Goal: Task Accomplishment & Management: Manage account settings

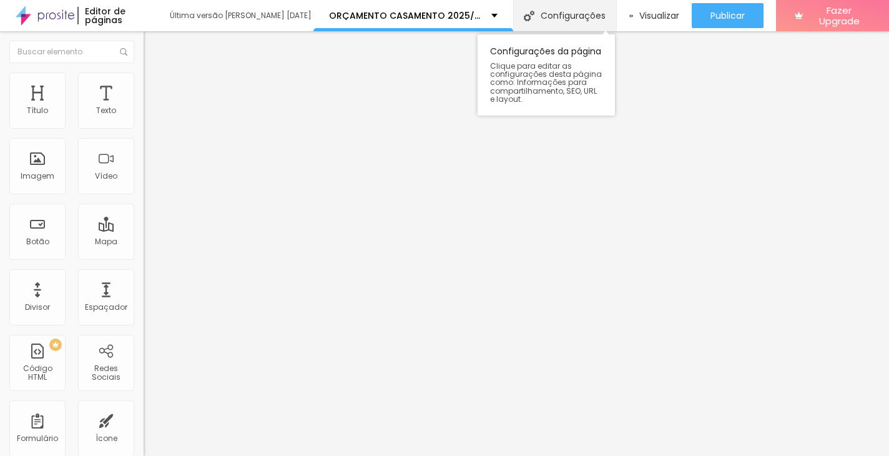
click at [555, 16] on div "Configurações" at bounding box center [564, 15] width 102 height 31
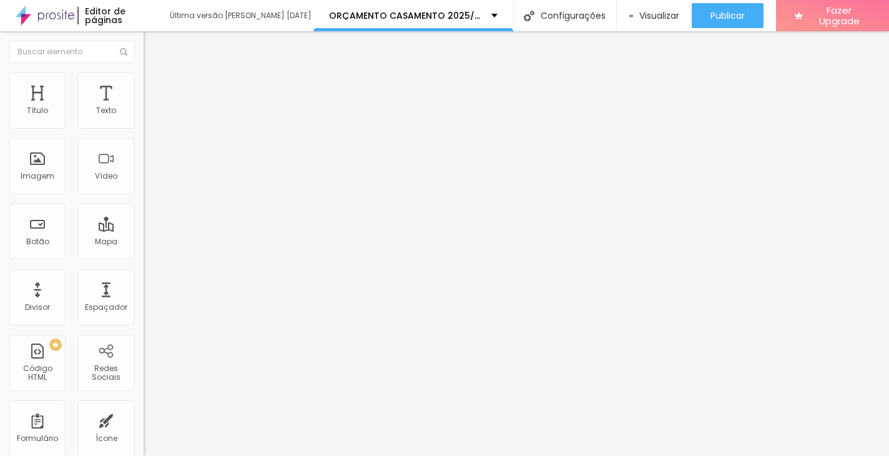
click at [716, 16] on span "Publicar" at bounding box center [727, 16] width 34 height 10
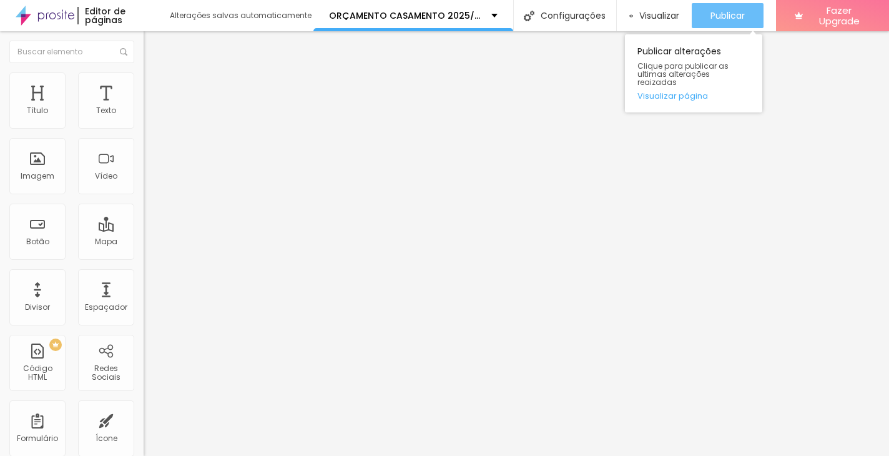
click at [714, 19] on span "Publicar" at bounding box center [727, 16] width 34 height 10
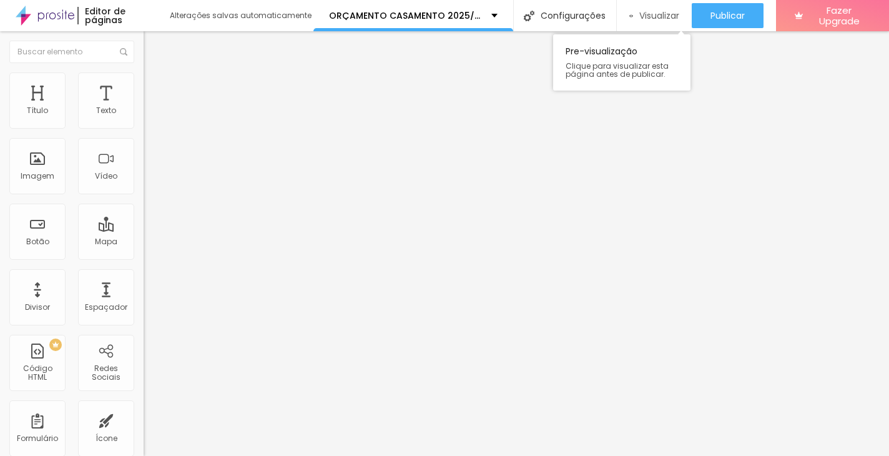
click at [653, 8] on div "Visualizar" at bounding box center [654, 15] width 51 height 25
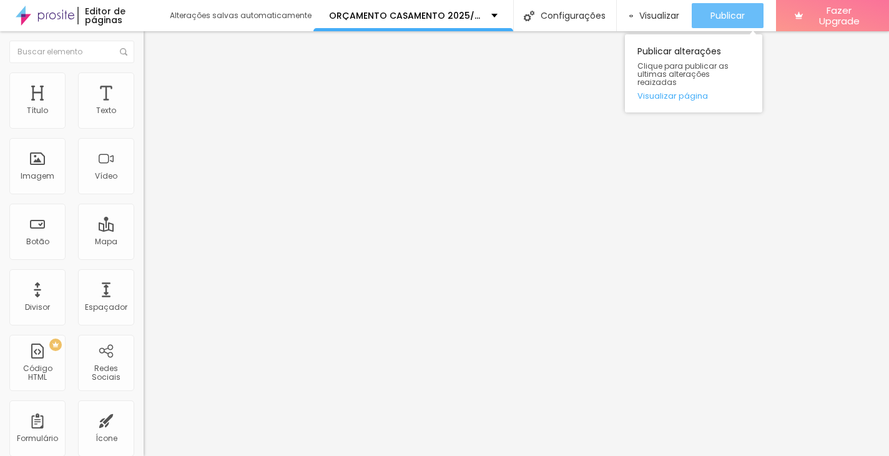
click at [723, 17] on span "Publicar" at bounding box center [727, 16] width 34 height 10
click at [713, 18] on span "Publicar" at bounding box center [727, 16] width 34 height 10
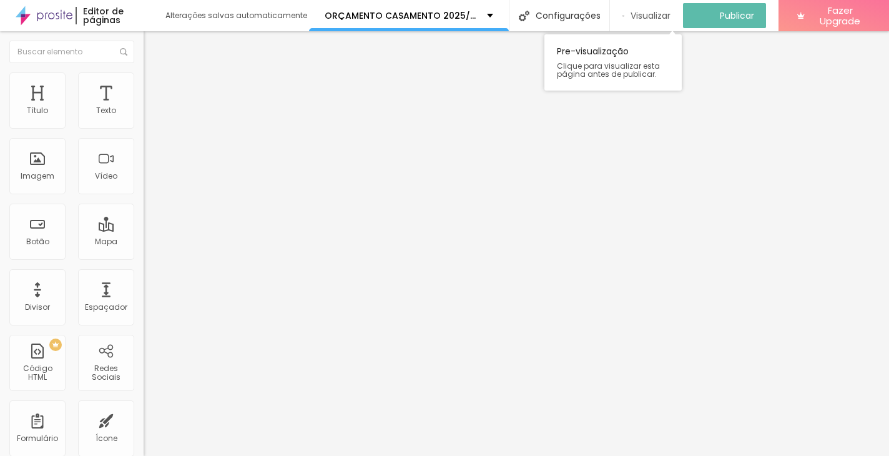
click at [659, 14] on span "Visualizar" at bounding box center [650, 16] width 40 height 10
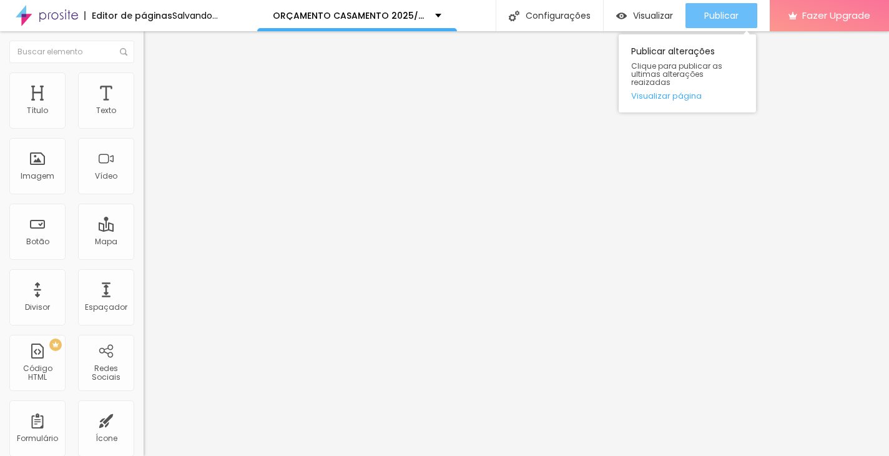
click at [725, 17] on span "Publicar" at bounding box center [721, 16] width 34 height 10
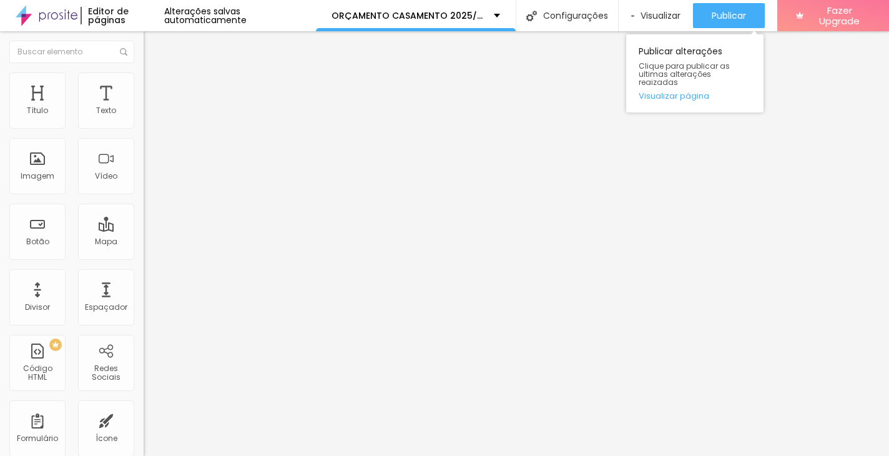
click at [734, 15] on span "Publicar" at bounding box center [728, 16] width 34 height 10
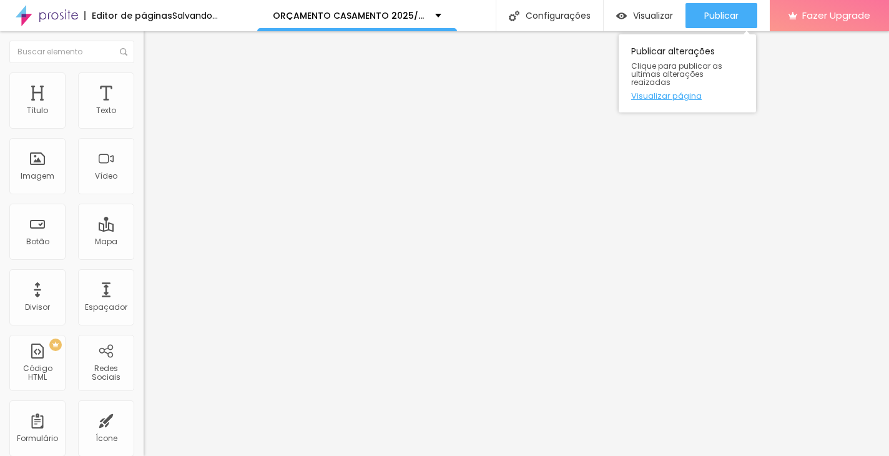
click at [728, 19] on span "Publicar" at bounding box center [721, 16] width 34 height 10
click at [734, 14] on span "Publicar" at bounding box center [721, 16] width 34 height 10
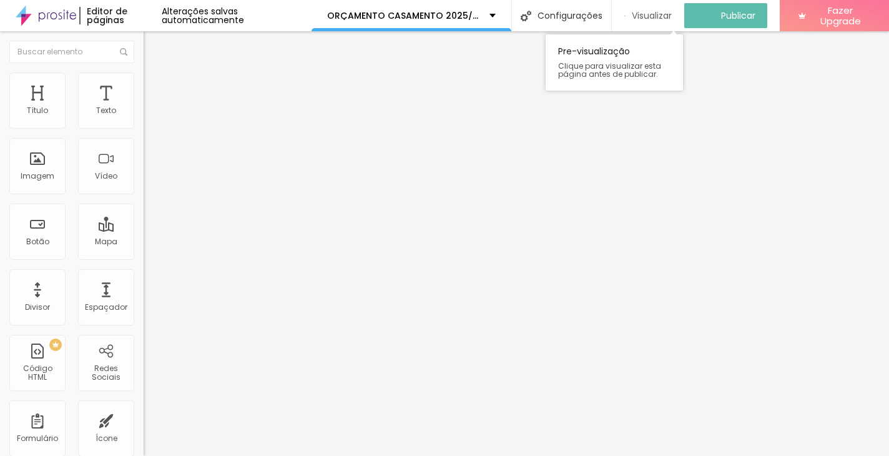
click at [645, 15] on span "Visualizar" at bounding box center [652, 16] width 40 height 10
